Goal: Entertainment & Leisure: Consume media (video, audio)

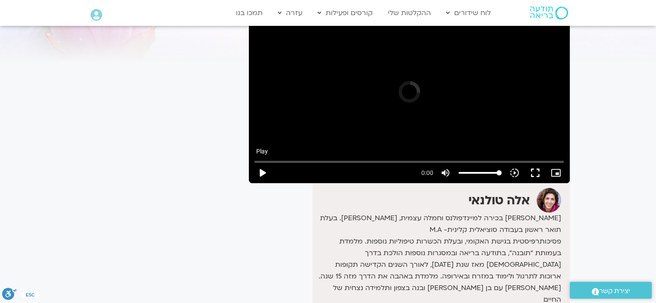
click at [264, 170] on button "play_arrow" at bounding box center [262, 173] width 21 height 21
click at [199, 126] on div "It seems we can't find what you're looking for. It seems we can't find what you…" at bounding box center [163, 181] width 162 height 436
click at [262, 172] on button "play_arrow" at bounding box center [262, 173] width 21 height 21
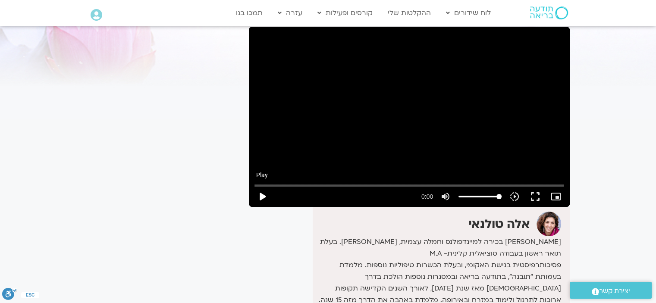
scroll to position [43, 0]
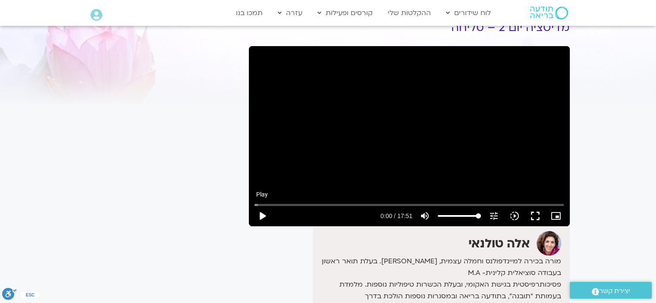
click at [262, 216] on button "play_arrow" at bounding box center [262, 216] width 21 height 21
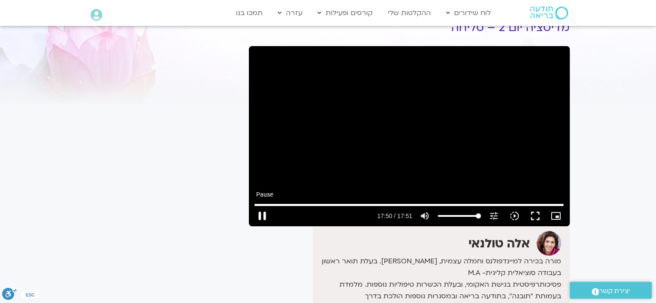
click at [264, 214] on button "pause" at bounding box center [262, 216] width 21 height 21
type input "1070.386092"
